Goal: Communication & Community: Answer question/provide support

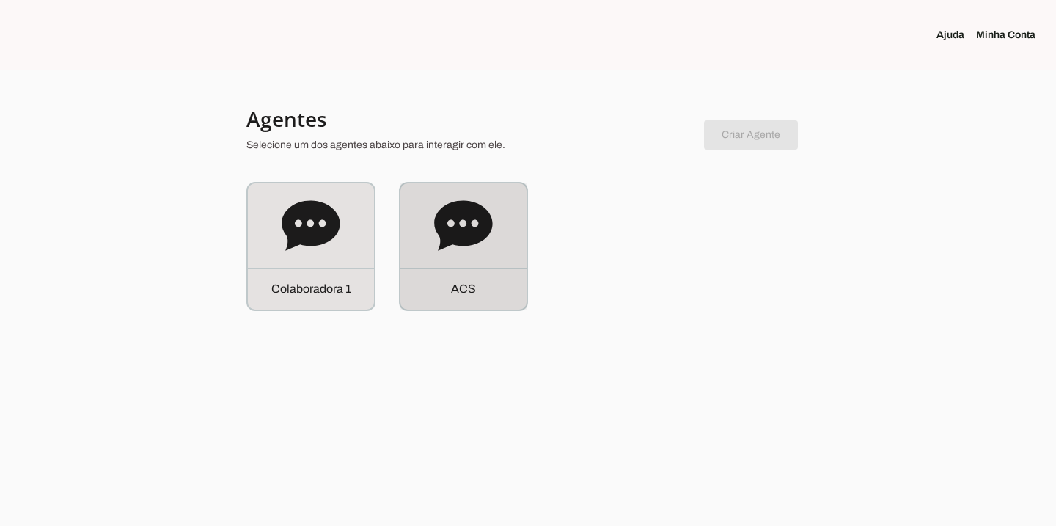
click at [435, 246] on icon at bounding box center [463, 225] width 59 height 59
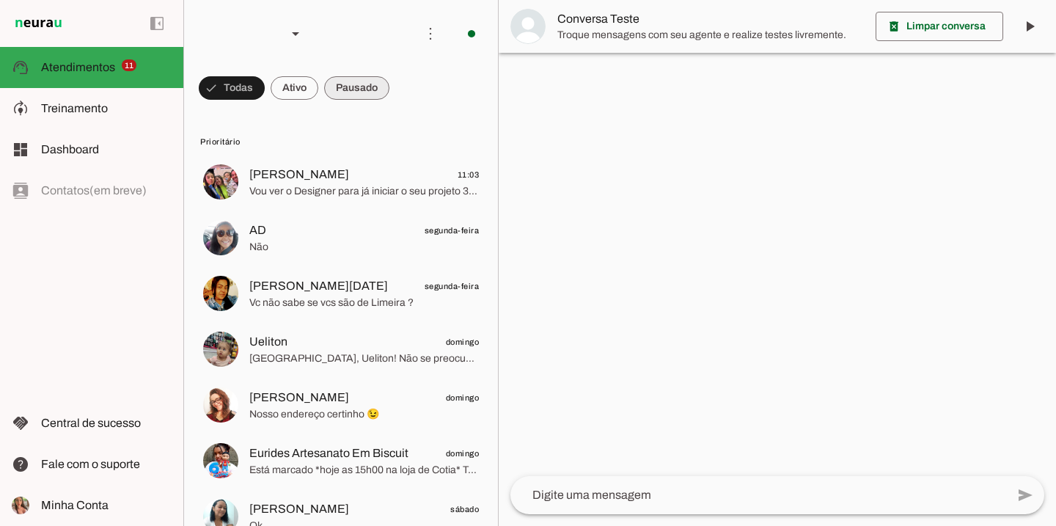
click at [265, 99] on span at bounding box center [232, 87] width 66 height 35
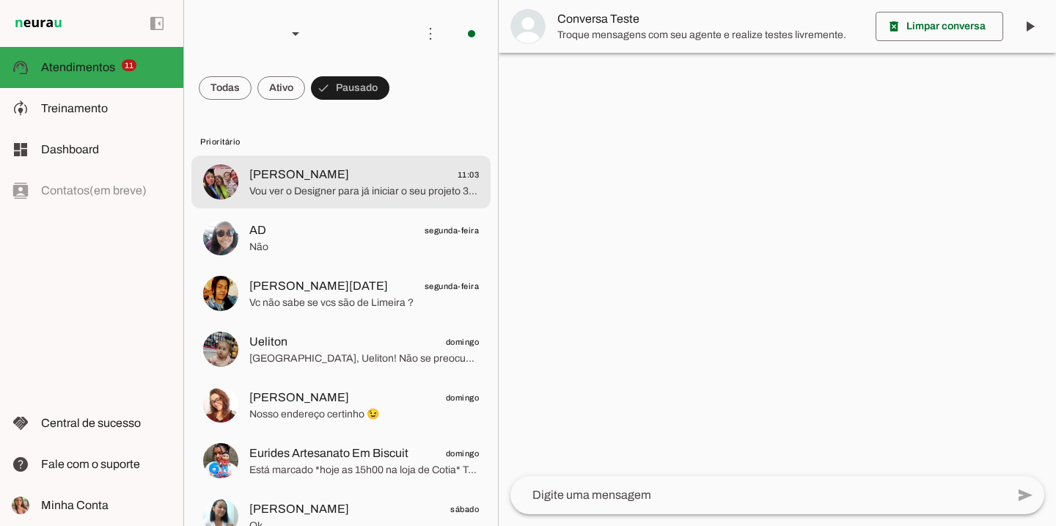
click at [378, 189] on span "Vou ver o Designer para já iniciar o seu projeto 3D em contato no Whats, temos …" at bounding box center [363, 191] width 229 height 15
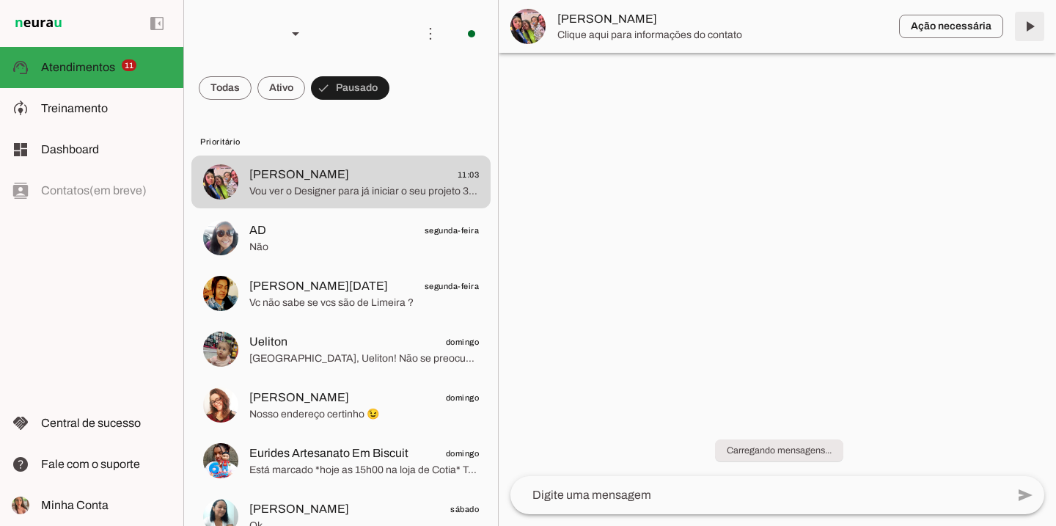
click at [1039, 17] on span at bounding box center [1029, 26] width 35 height 35
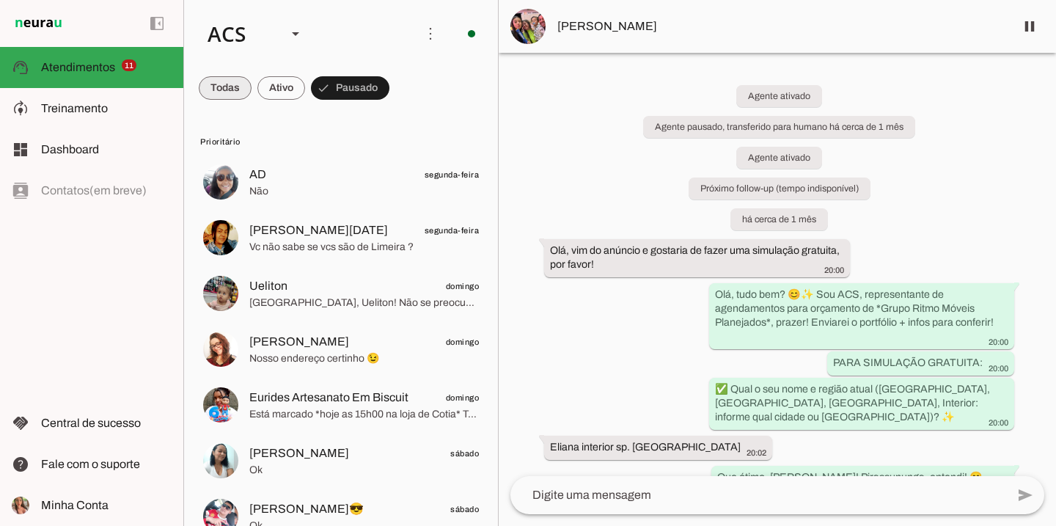
click at [235, 86] on span at bounding box center [225, 87] width 53 height 35
click at [265, 83] on span at bounding box center [232, 87] width 66 height 35
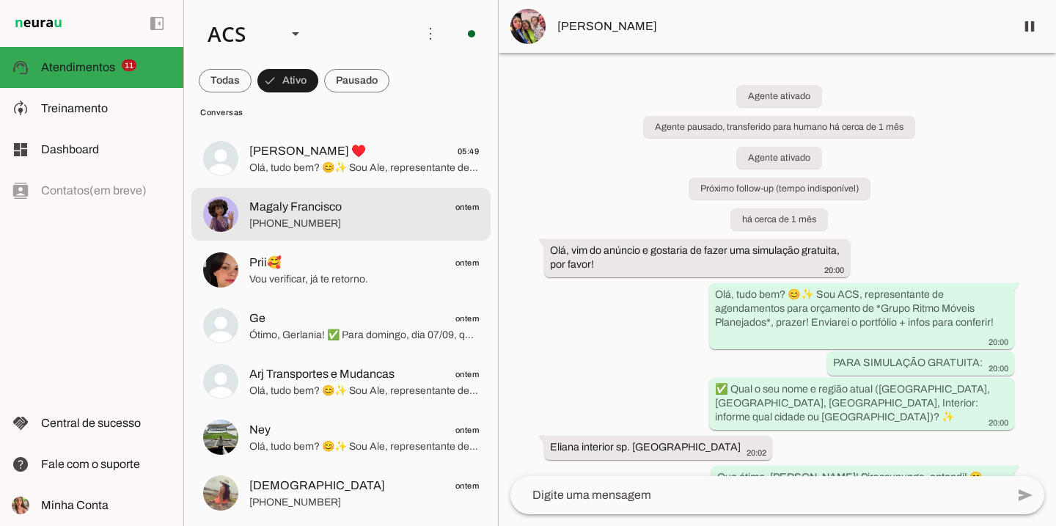
scroll to position [862, 0]
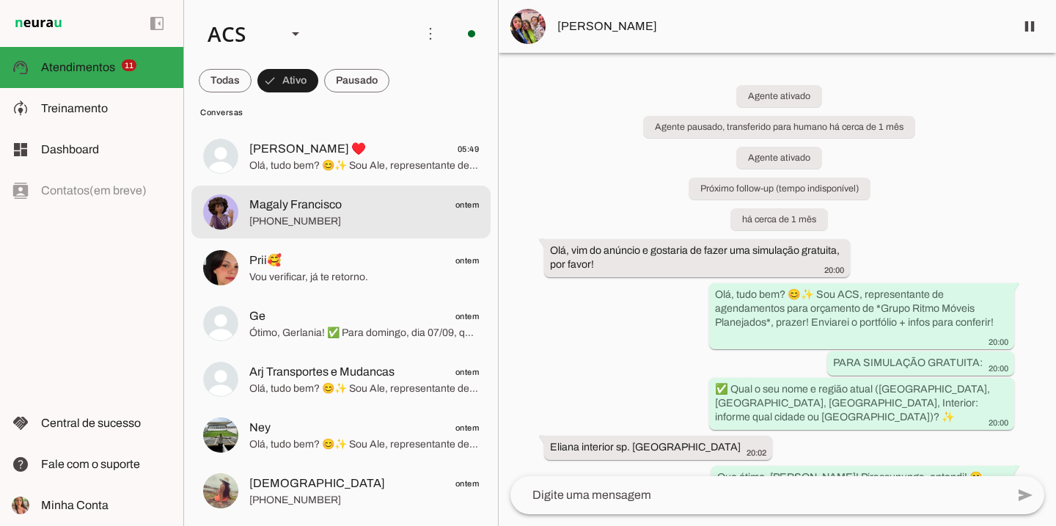
click at [425, 212] on span "Magaly Francisco ontem" at bounding box center [363, 205] width 229 height 18
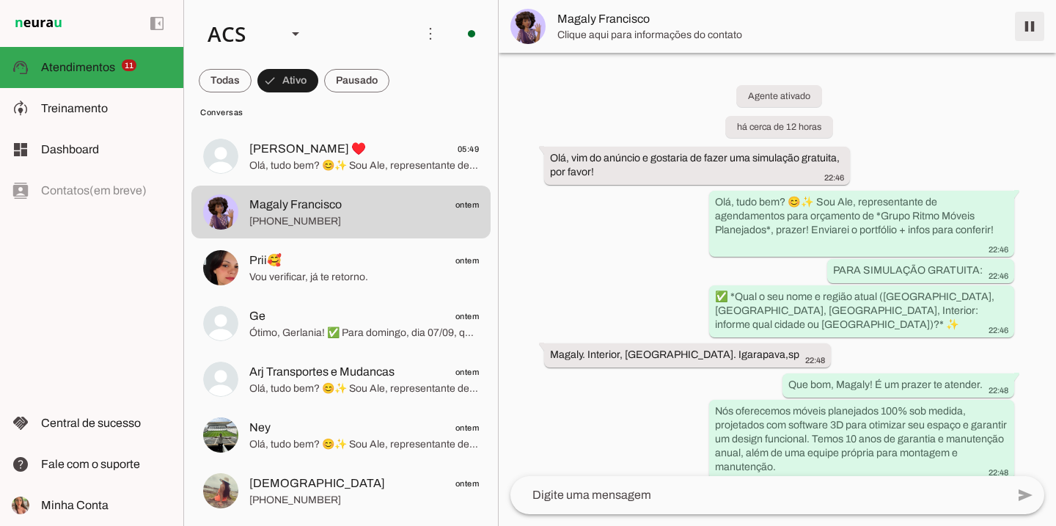
click at [1035, 34] on span at bounding box center [1029, 26] width 35 height 35
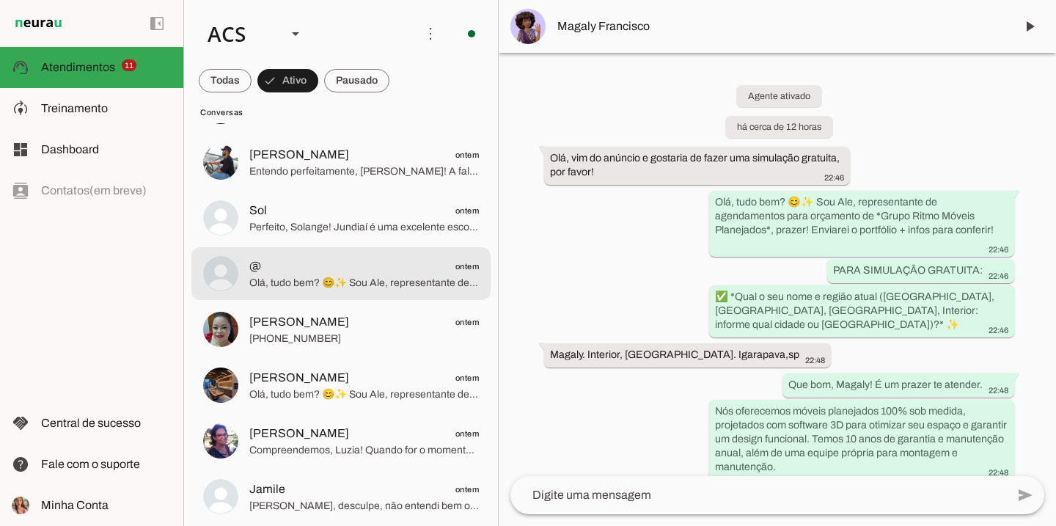
scroll to position [1755, 0]
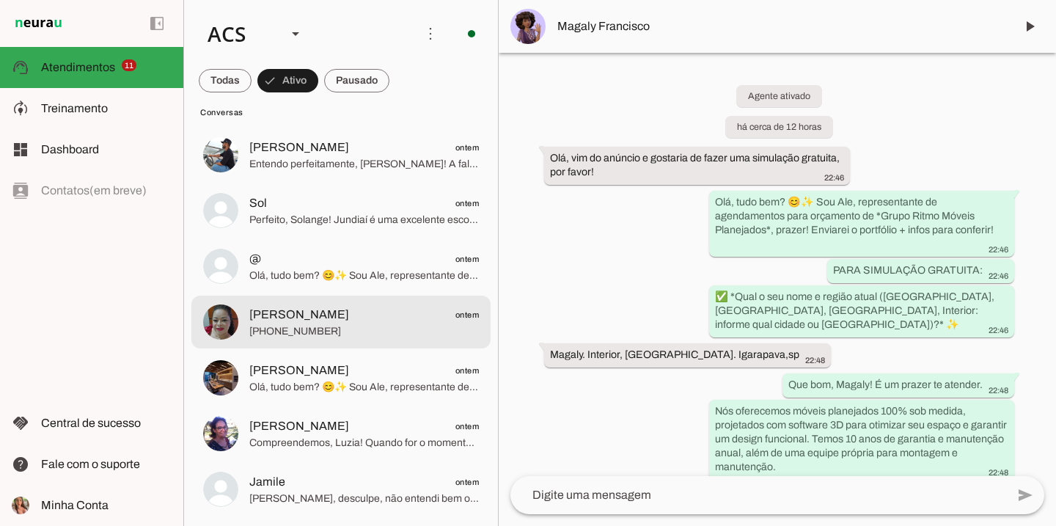
click at [422, 326] on span "[PHONE_NUMBER]" at bounding box center [363, 331] width 229 height 15
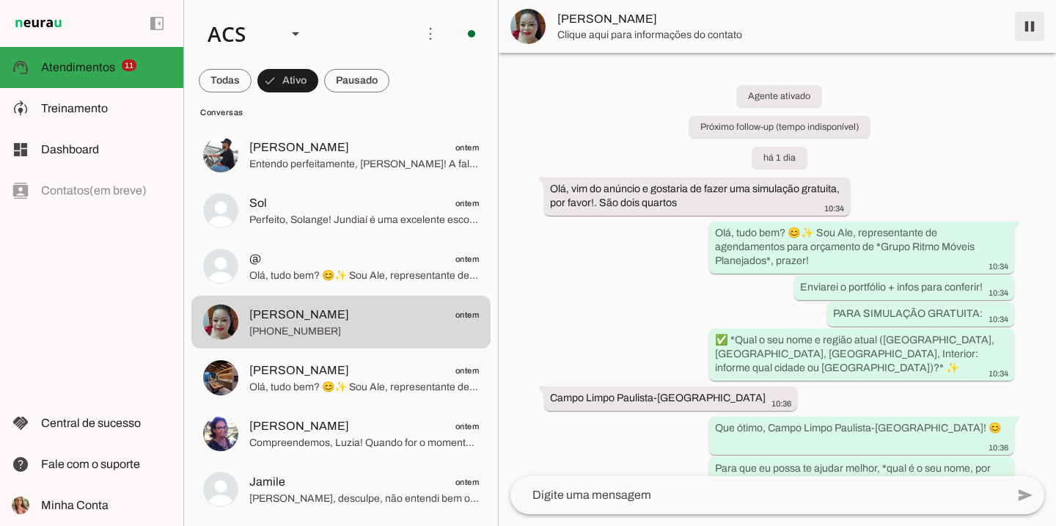
click at [1023, 38] on span at bounding box center [1029, 26] width 35 height 35
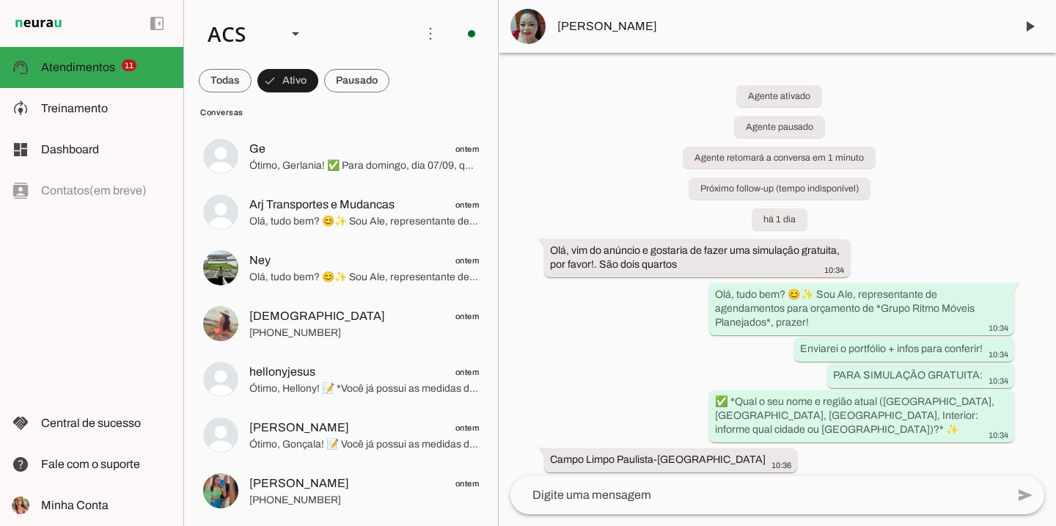
scroll to position [971, 0]
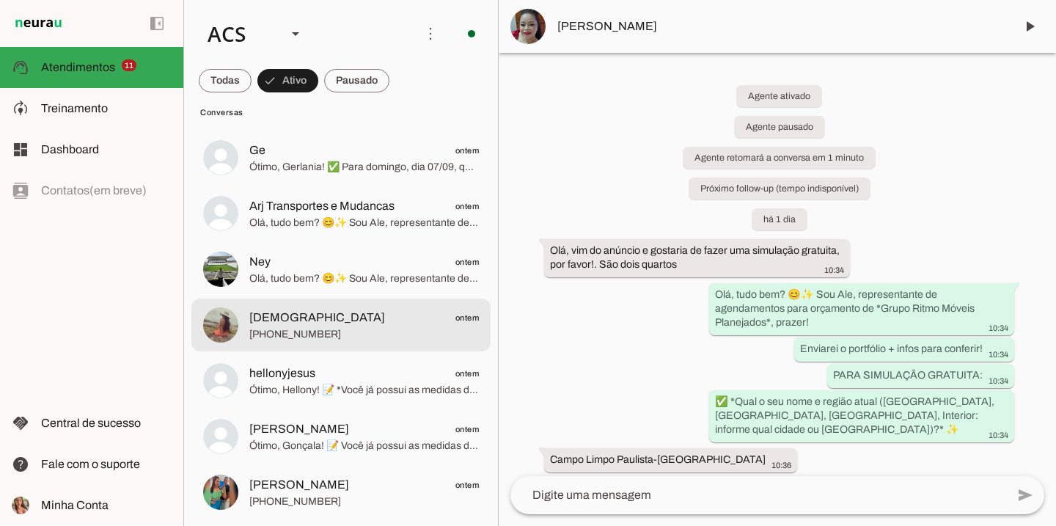
click at [384, 316] on span "[DEMOGRAPHIC_DATA] ontem" at bounding box center [363, 318] width 229 height 18
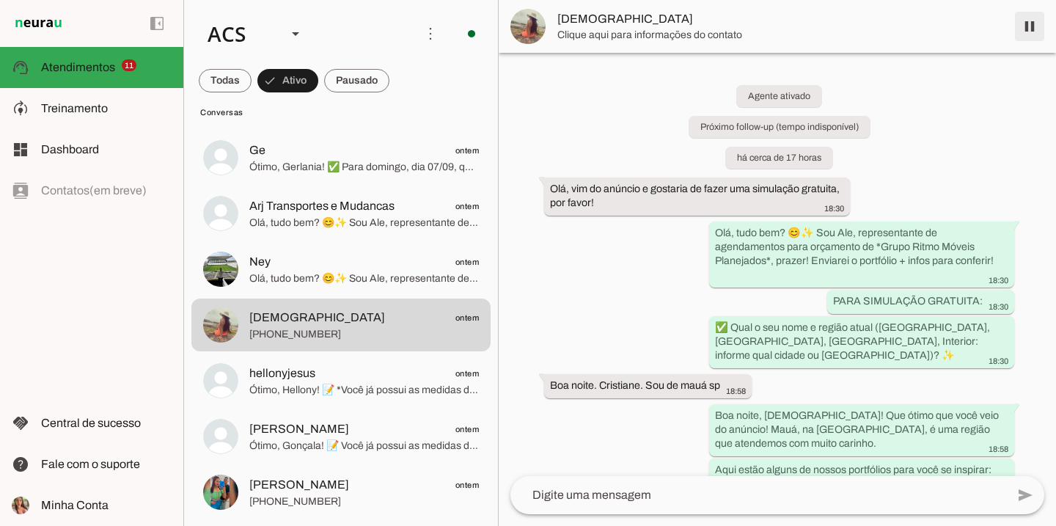
click at [1029, 23] on span at bounding box center [1029, 26] width 35 height 35
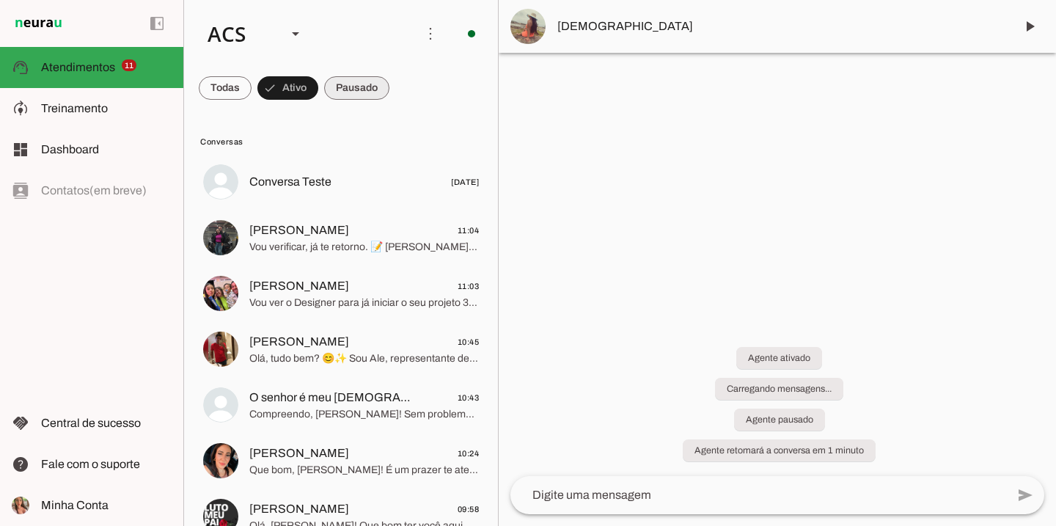
click at [251, 81] on span at bounding box center [225, 87] width 53 height 35
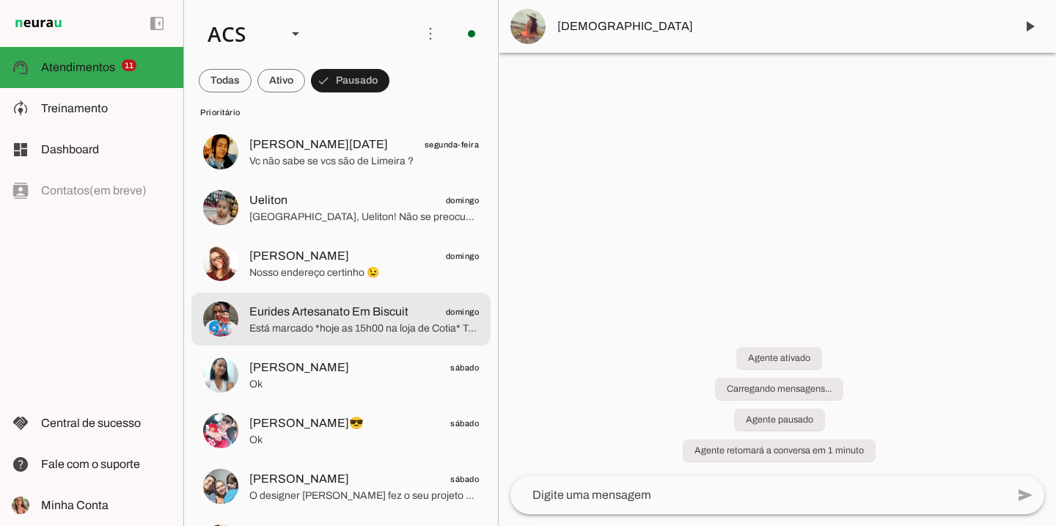
scroll to position [92, 0]
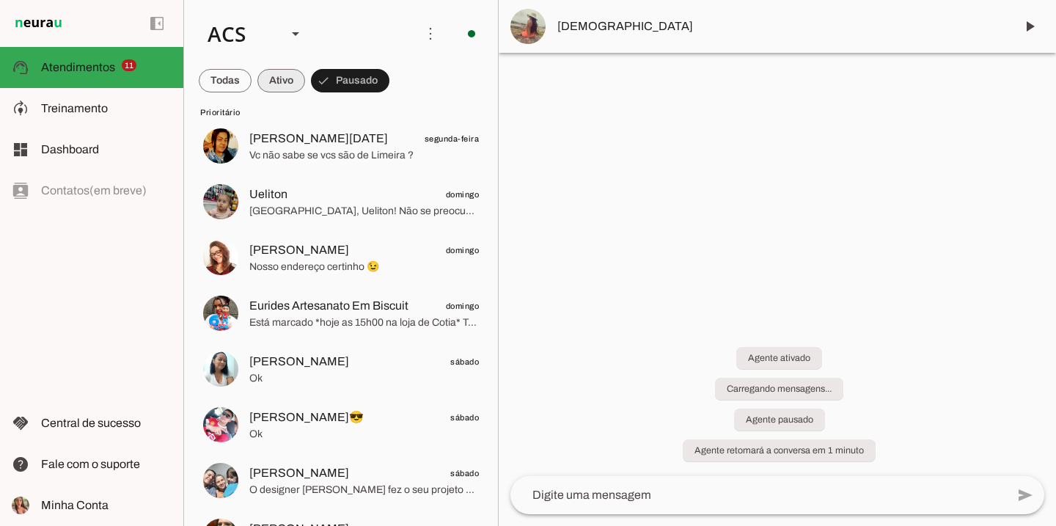
click at [251, 86] on span at bounding box center [225, 80] width 53 height 35
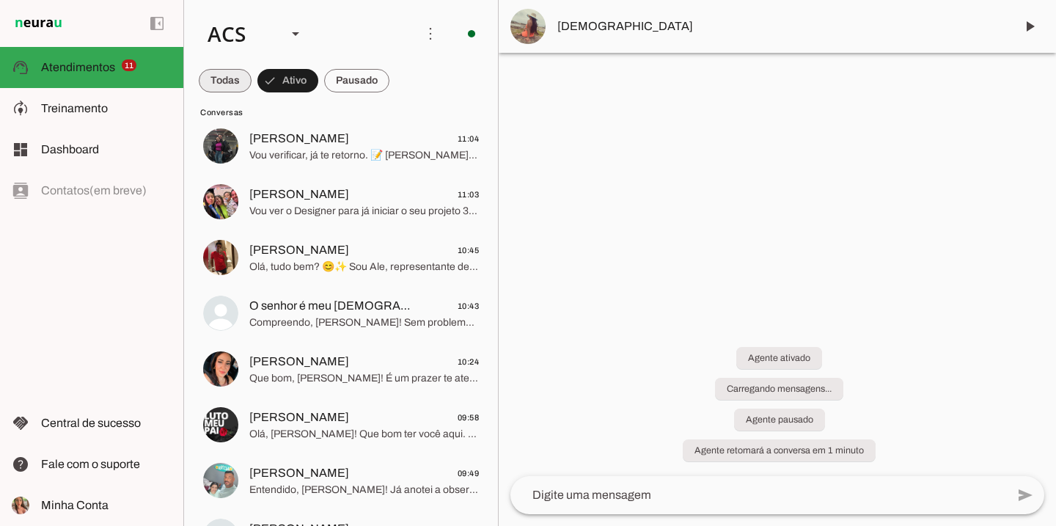
click at [216, 84] on span at bounding box center [225, 80] width 53 height 35
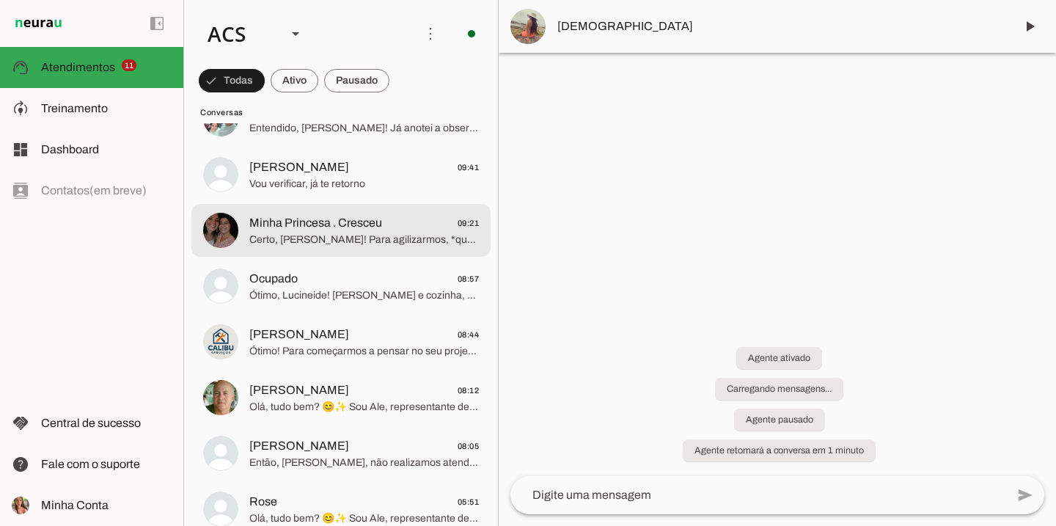
scroll to position [1661, 0]
